Goal: Find specific page/section: Find specific page/section

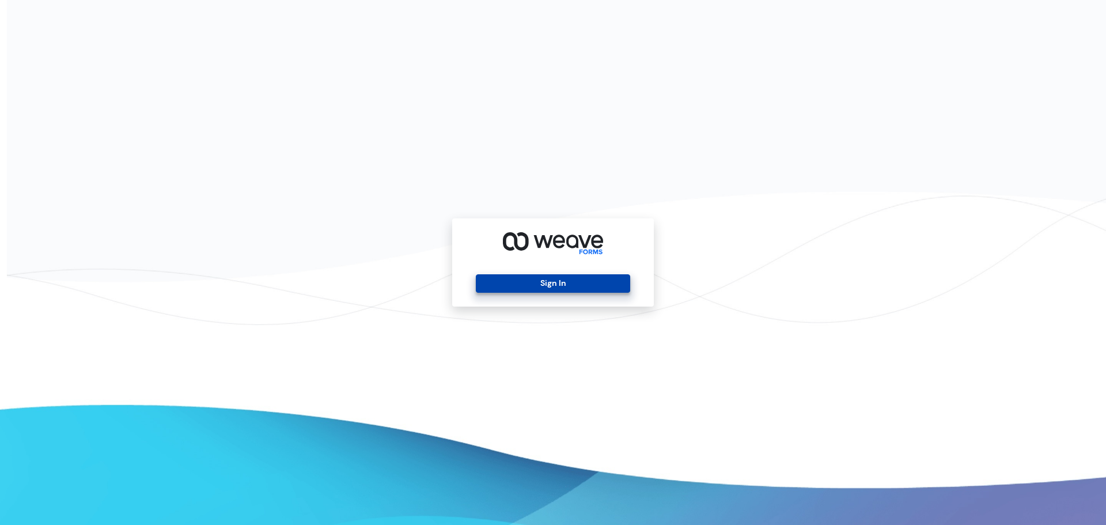
click at [557, 288] on button "Sign In" at bounding box center [553, 283] width 154 height 18
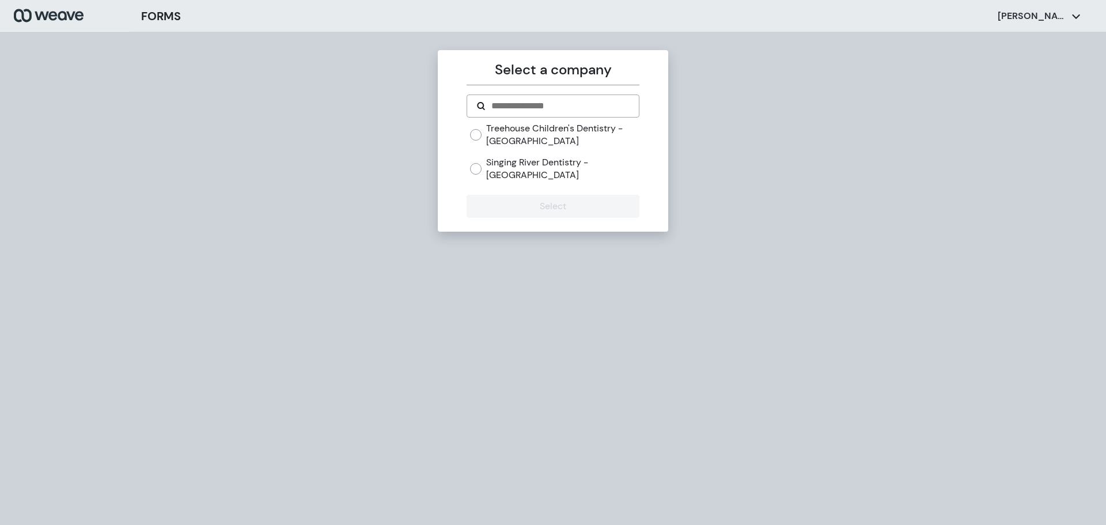
click at [504, 135] on label "Treehouse Children's Dentistry - Madison" at bounding box center [562, 134] width 153 height 25
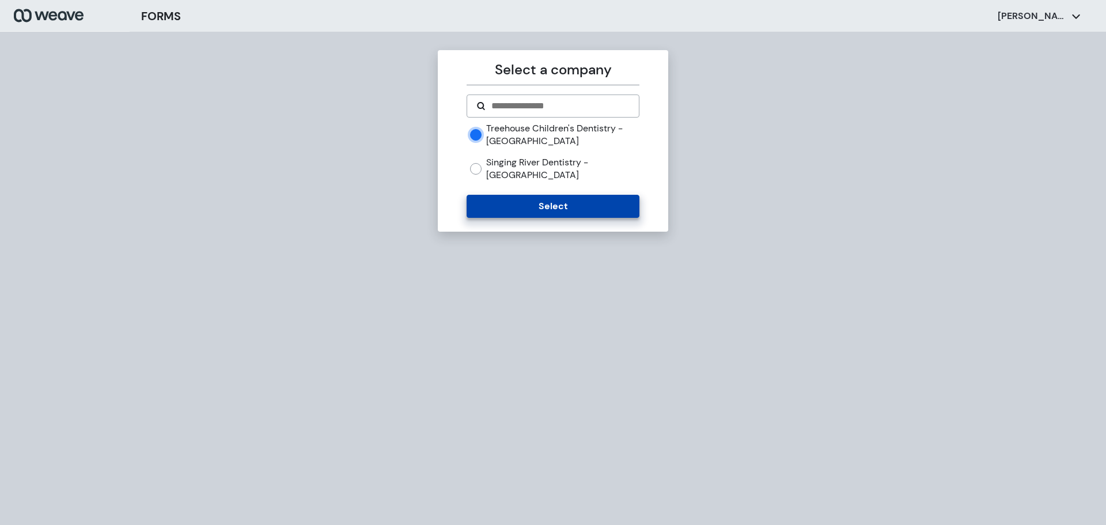
click at [531, 195] on button "Select" at bounding box center [553, 206] width 172 height 23
